Goal: Information Seeking & Learning: Learn about a topic

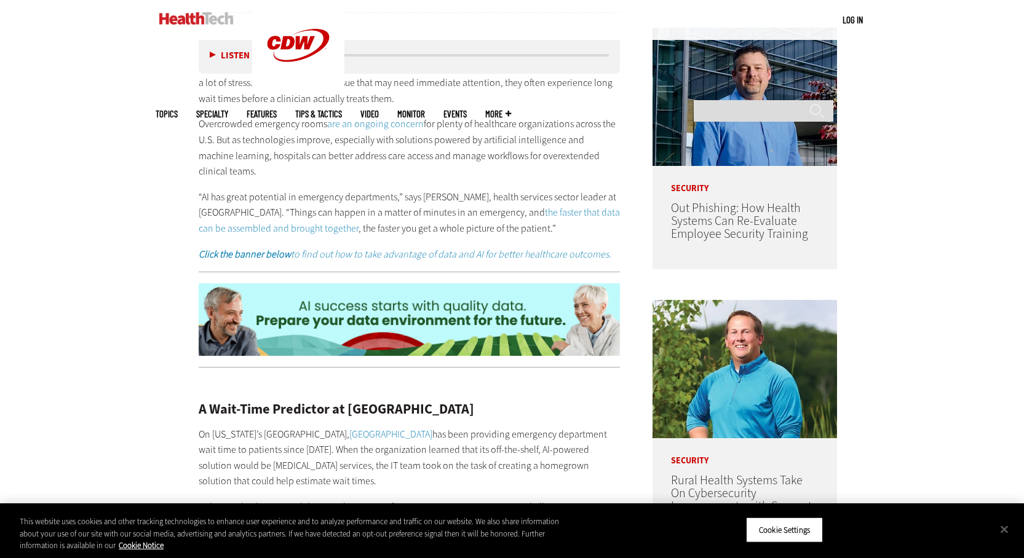
scroll to position [734, 0]
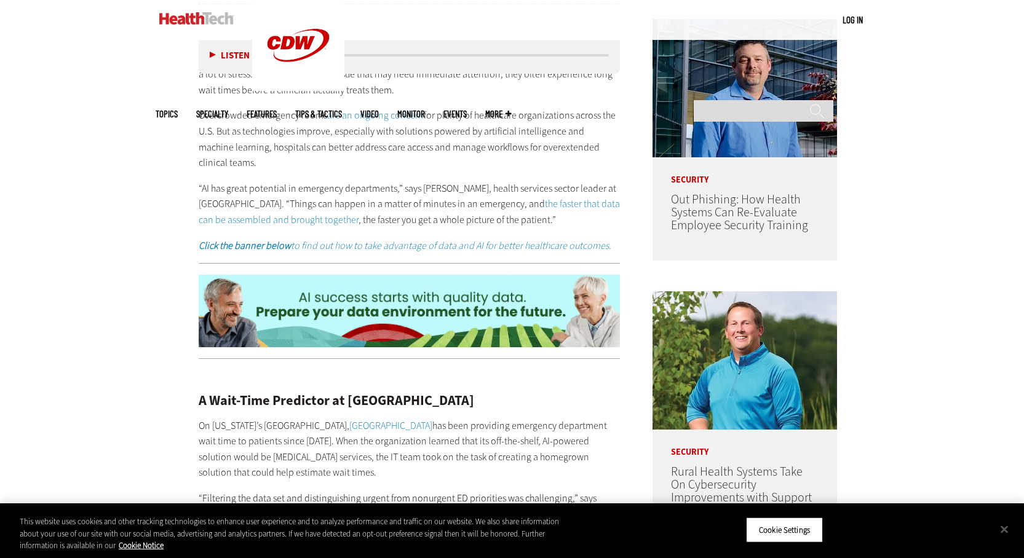
drag, startPoint x: 424, startPoint y: 162, endPoint x: 548, endPoint y: 232, distance: 142.1
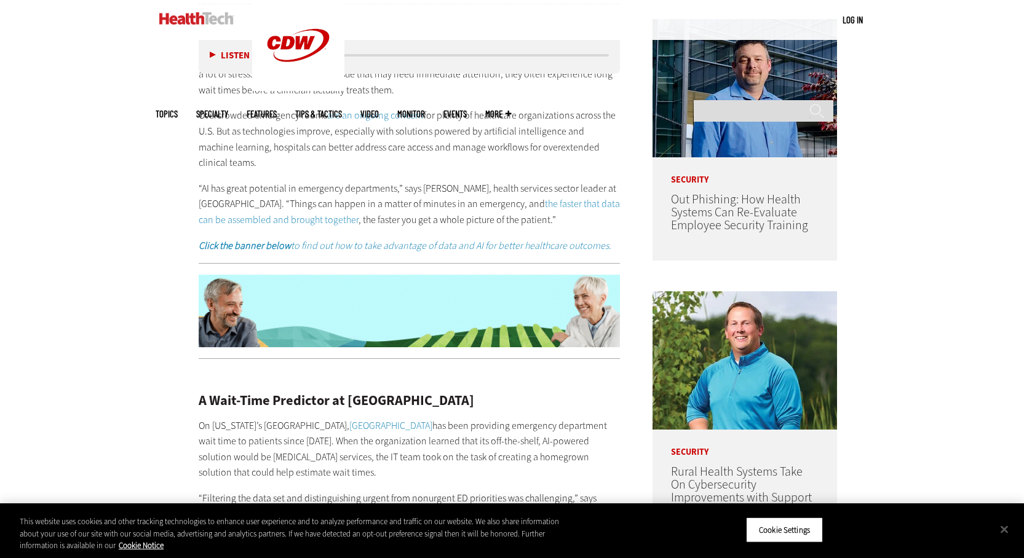
click at [548, 232] on div "Many patients who need to seek care through a health system’s emergency departm…" at bounding box center [410, 152] width 422 height 203
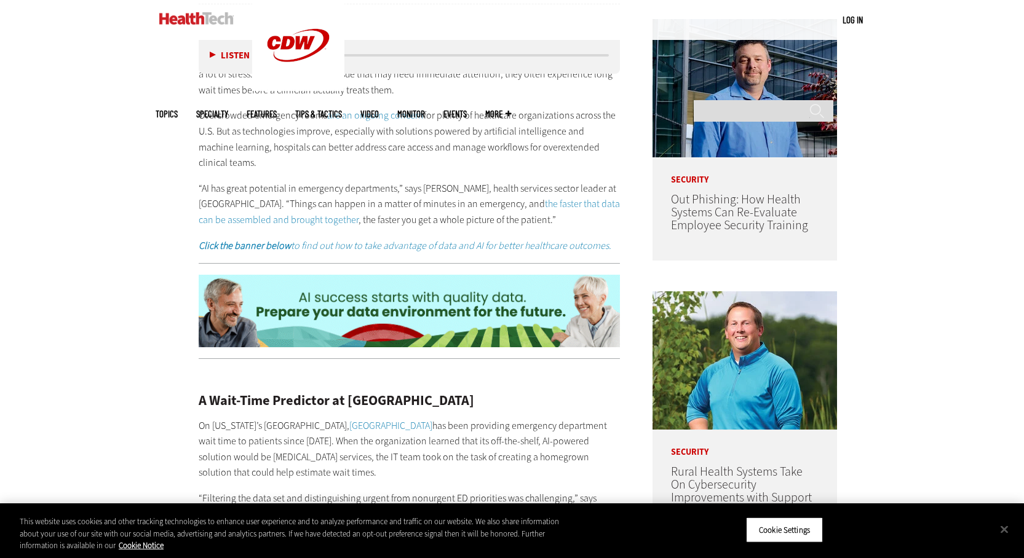
click at [545, 219] on p "“AI has great potential in emergency departments,” says [PERSON_NAME], health s…" at bounding box center [410, 204] width 422 height 47
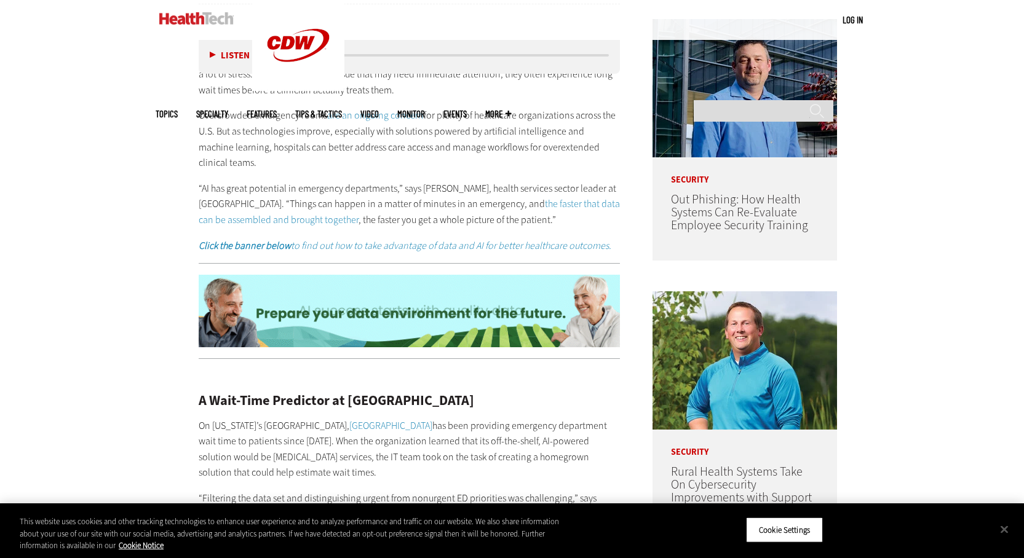
drag, startPoint x: 545, startPoint y: 219, endPoint x: 537, endPoint y: 168, distance: 51.2
click at [537, 168] on div "Many patients who need to seek care through a health system’s emergency departm…" at bounding box center [410, 152] width 422 height 203
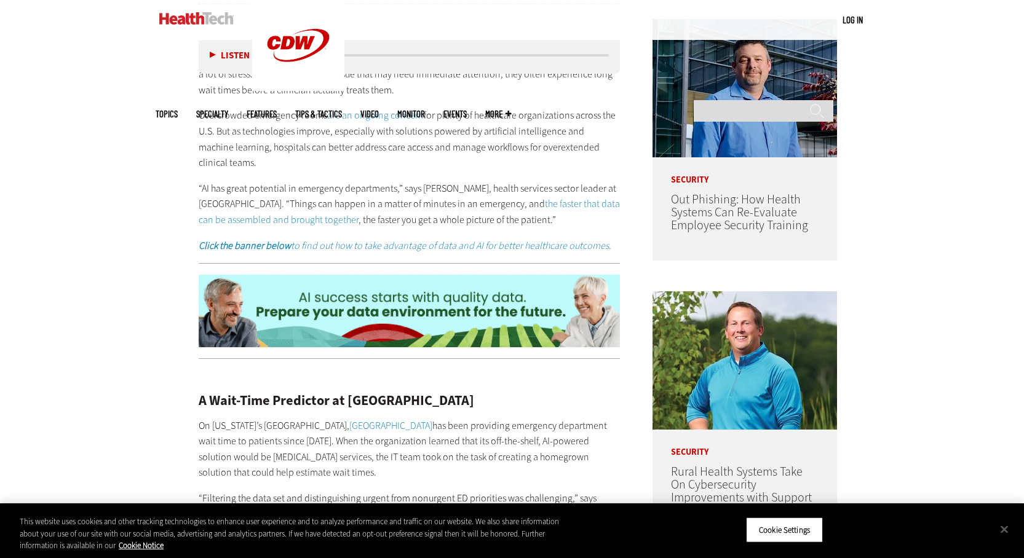
click at [536, 169] on p "Overcrowded emergency rooms are an ongoing concern for plenty of healthcare org…" at bounding box center [410, 139] width 422 height 63
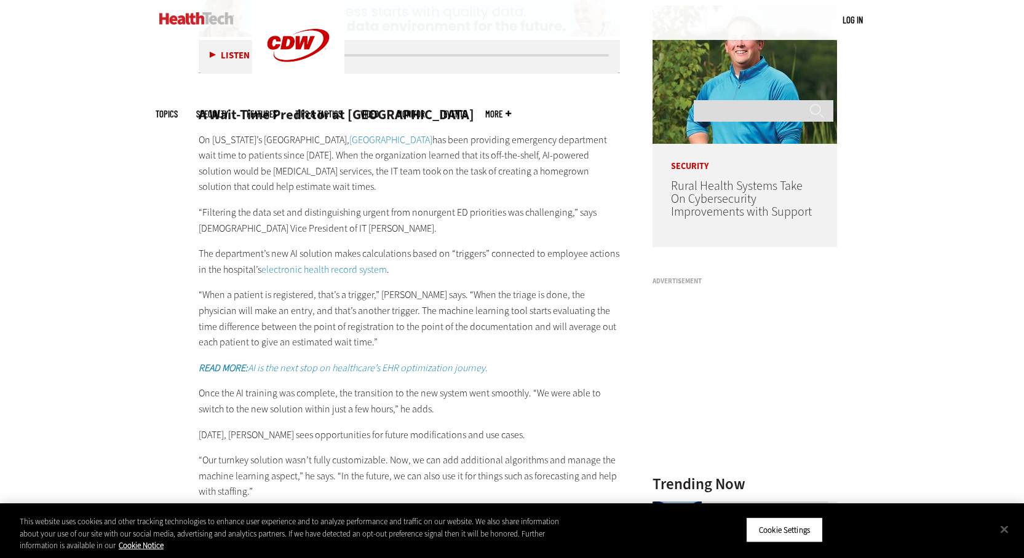
scroll to position [1042, 0]
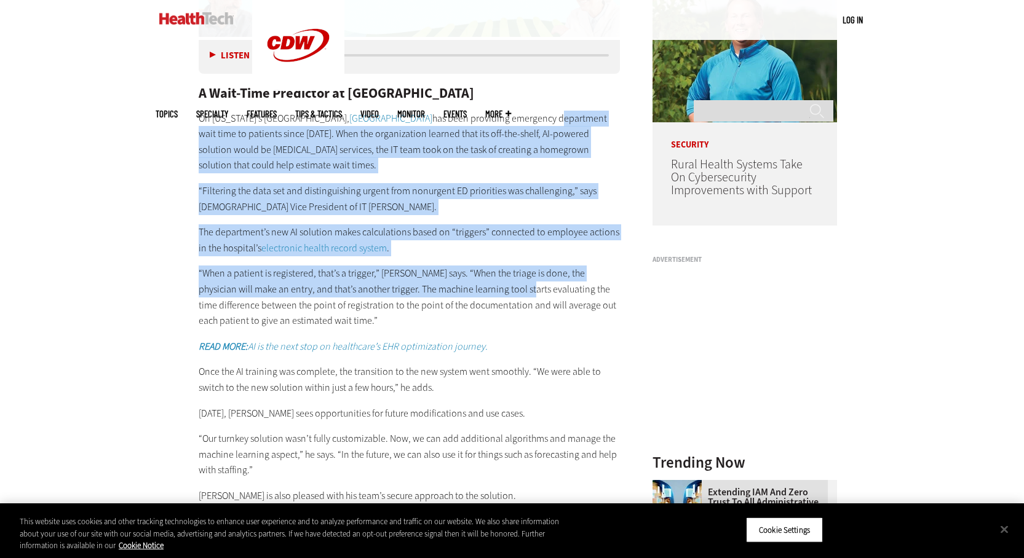
drag, startPoint x: 197, startPoint y: 144, endPoint x: 502, endPoint y: 291, distance: 338.0
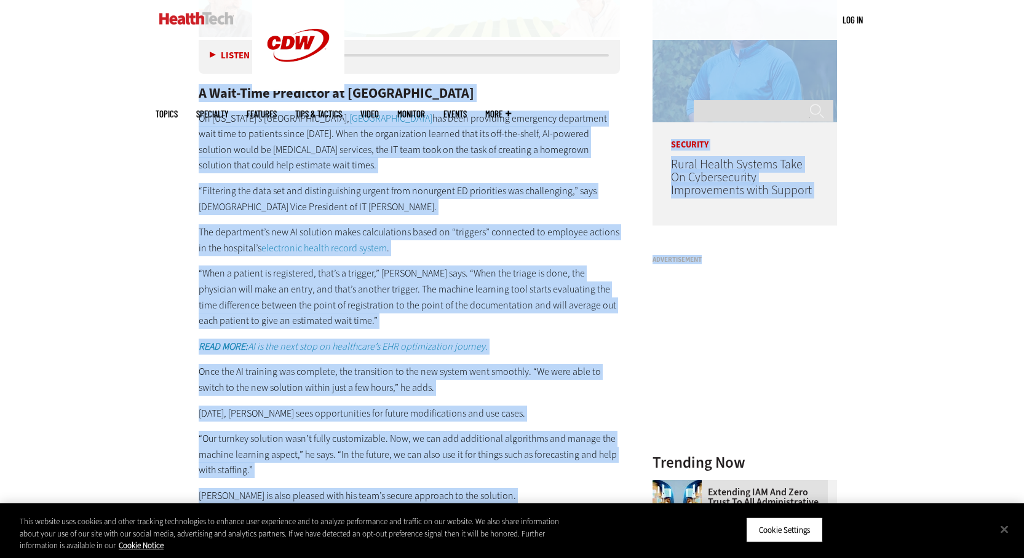
drag, startPoint x: 179, startPoint y: 100, endPoint x: 631, endPoint y: 401, distance: 543.2
click at [581, 398] on div "A Wait-Time Predictor at [GEOGRAPHIC_DATA] On [US_STATE]’s [GEOGRAPHIC_DATA], […" at bounding box center [410, 429] width 422 height 736
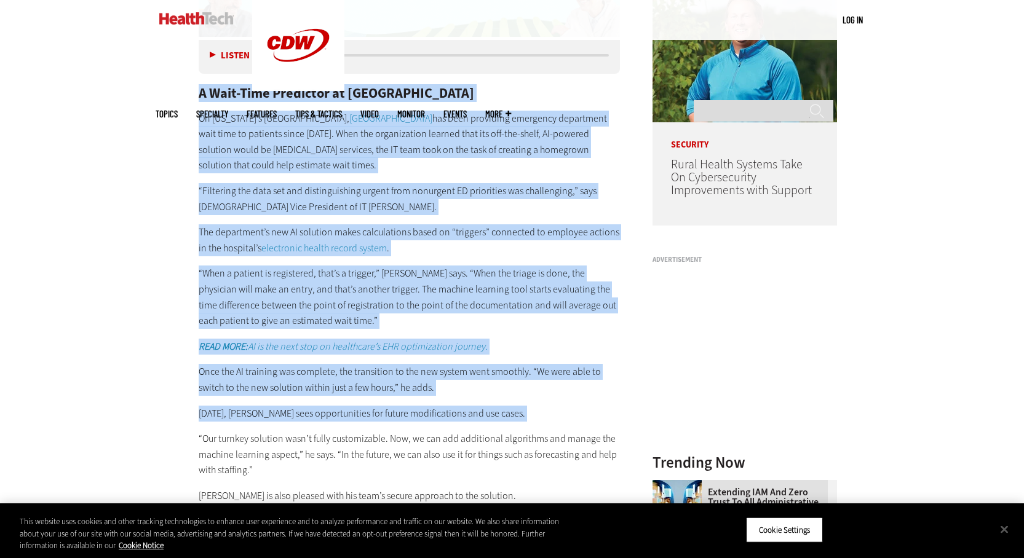
drag, startPoint x: 581, startPoint y: 398, endPoint x: 155, endPoint y: 81, distance: 530.9
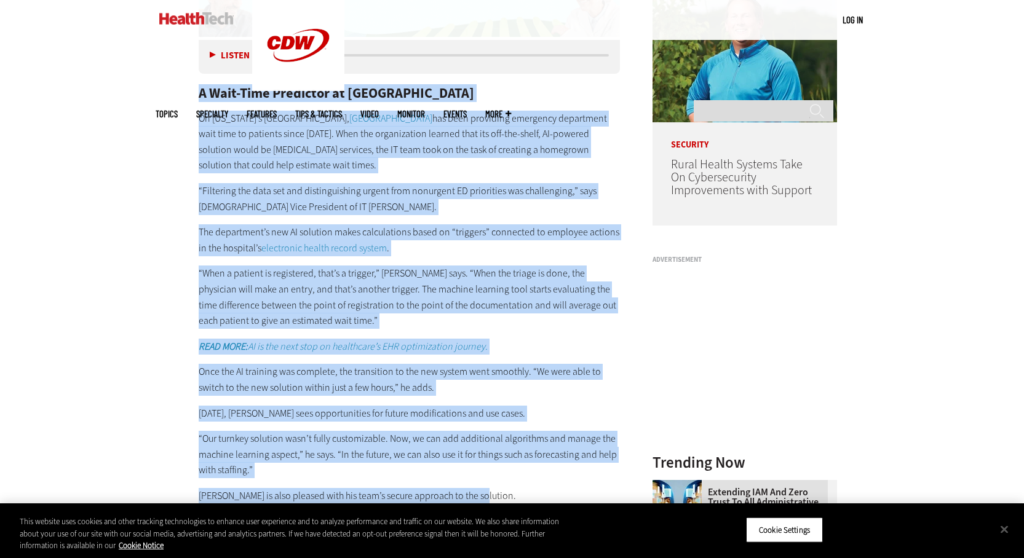
drag, startPoint x: 144, startPoint y: 82, endPoint x: 593, endPoint y: 499, distance: 612.2
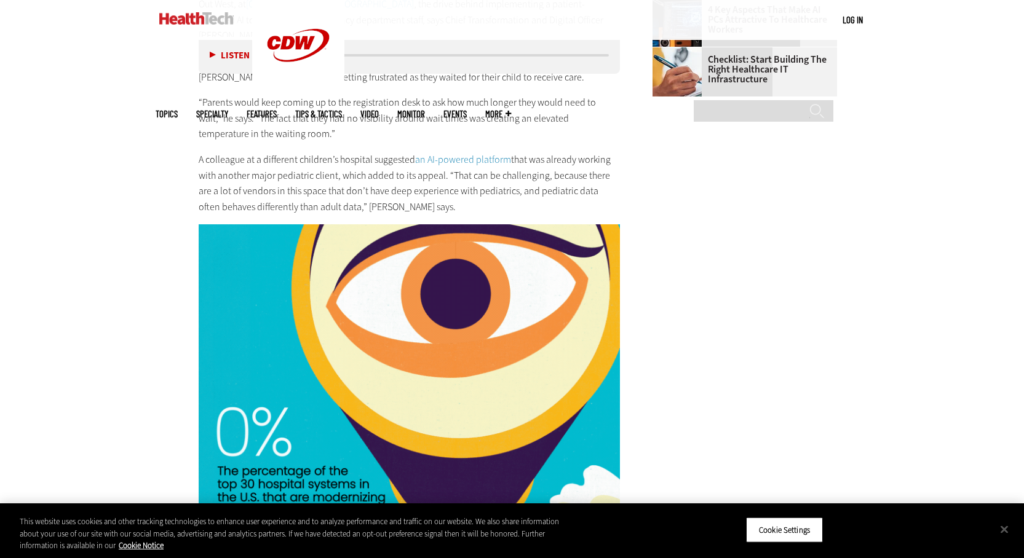
scroll to position [1411, 0]
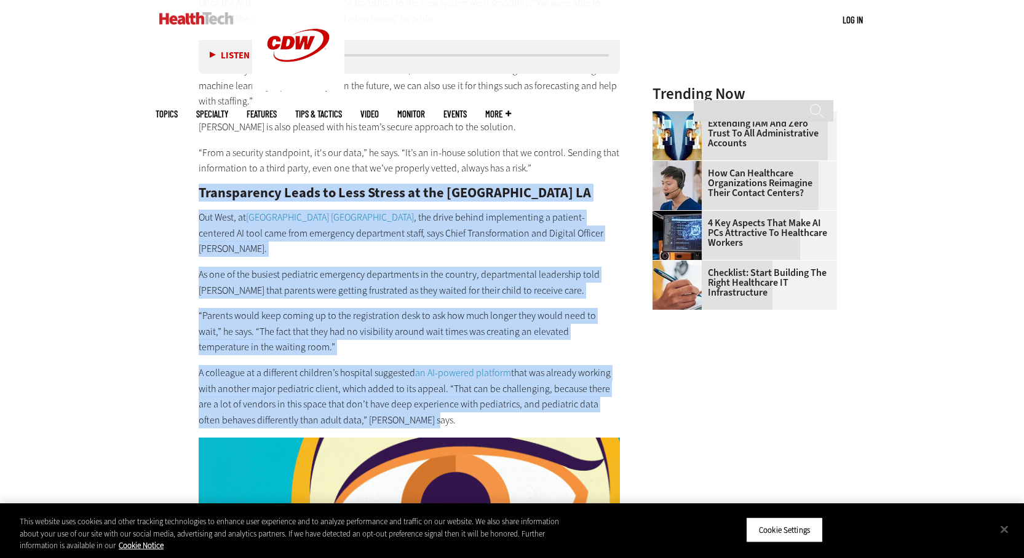
drag, startPoint x: 192, startPoint y: 189, endPoint x: 590, endPoint y: 406, distance: 453.5
click at [590, 406] on p "A colleague at a different children’s hospital suggested an AI-powered platform…" at bounding box center [410, 396] width 422 height 63
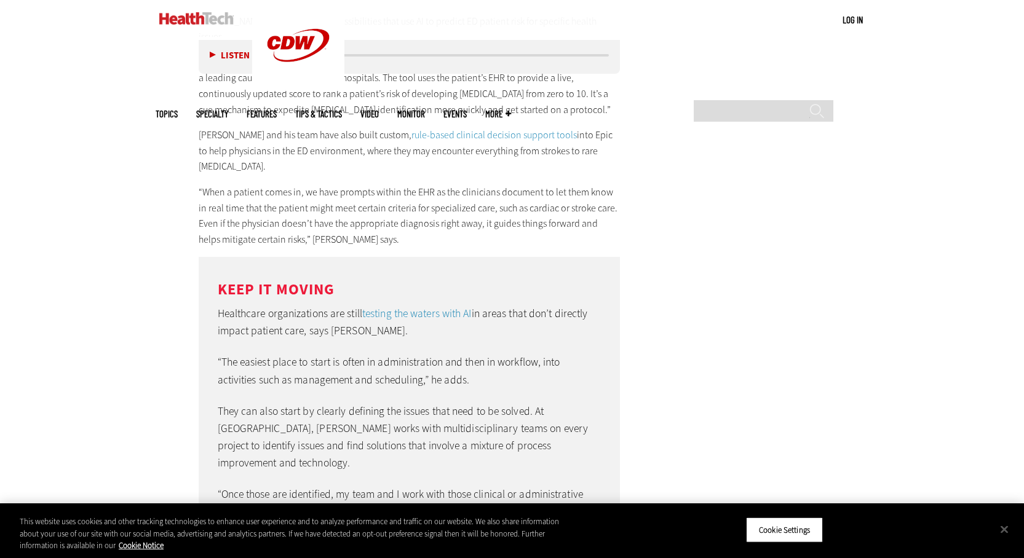
scroll to position [3009, 0]
